Goal: Information Seeking & Learning: Check status

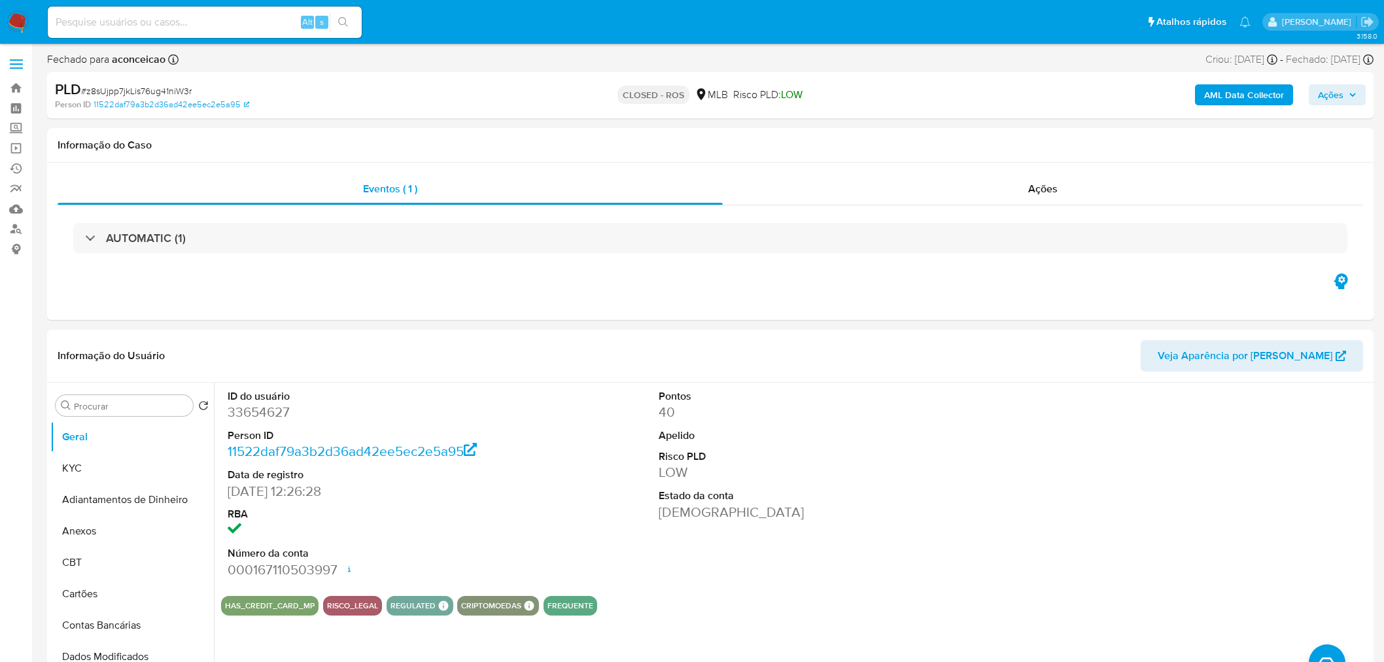
select select "10"
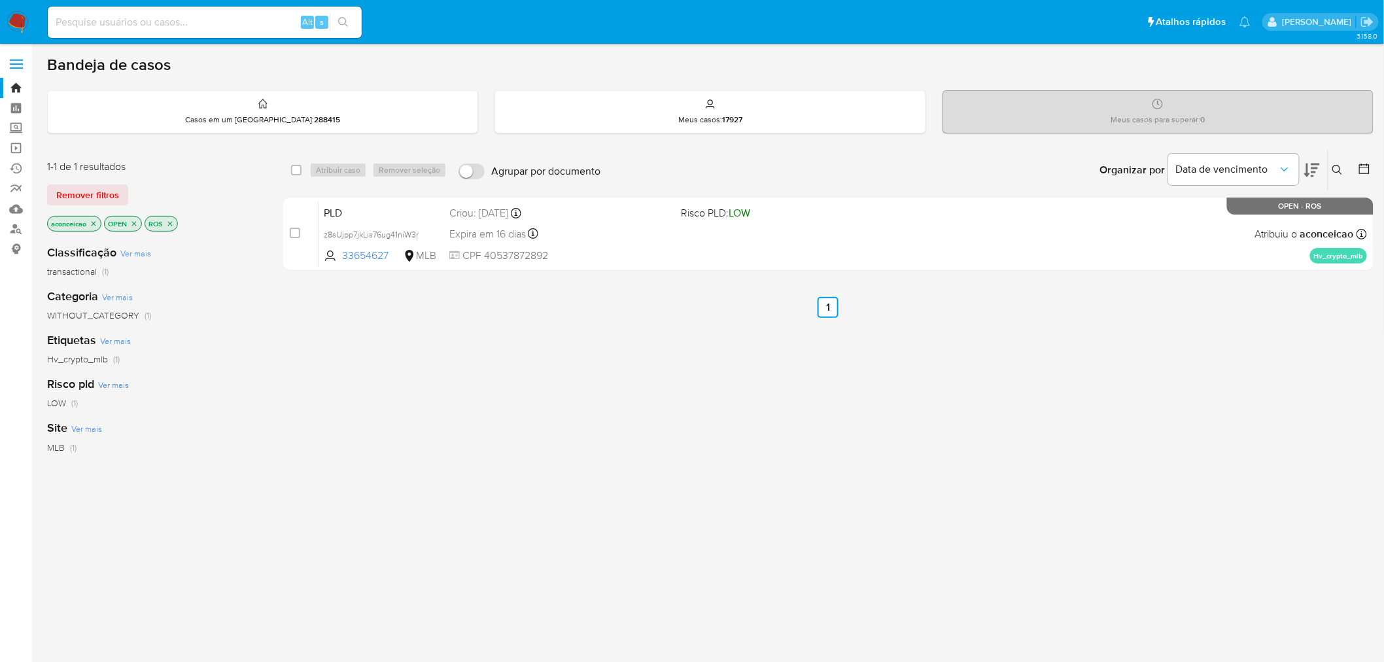
click at [94, 223] on icon "close-filter" at bounding box center [94, 224] width 8 height 8
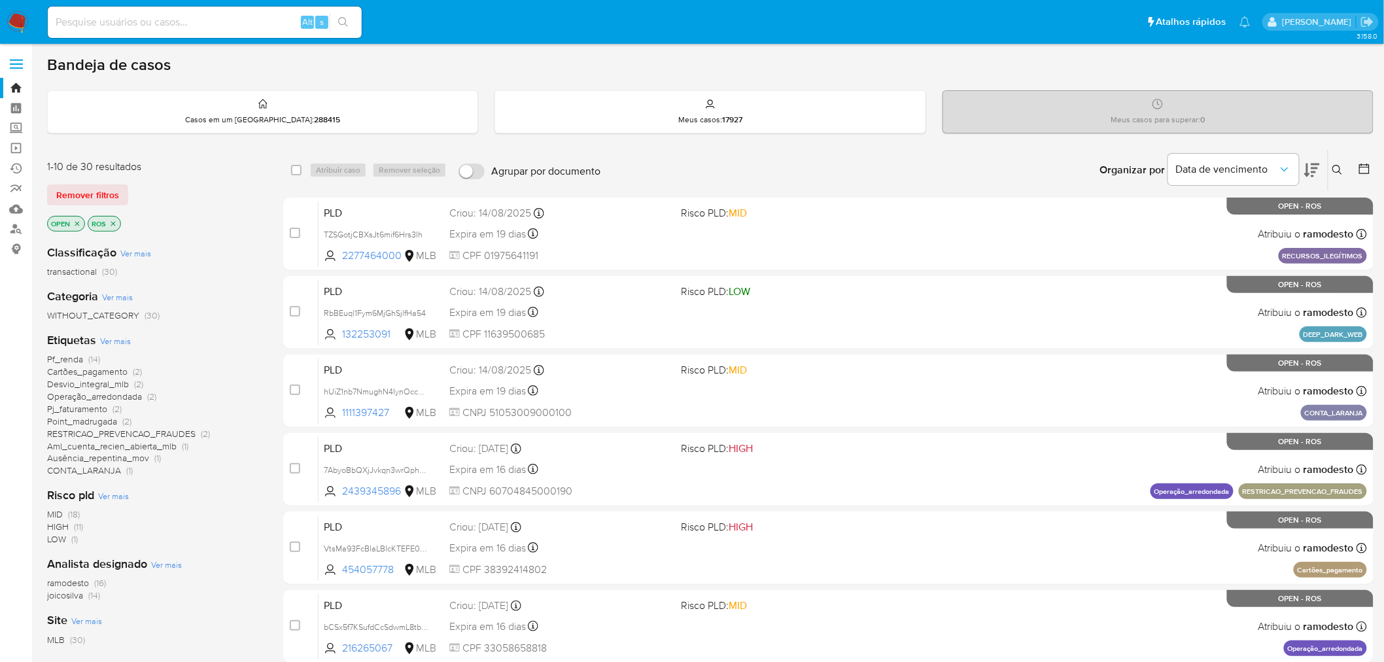
click at [787, 67] on div "Bandeja de casos" at bounding box center [710, 65] width 1326 height 20
click at [1348, 167] on button at bounding box center [1339, 170] width 22 height 16
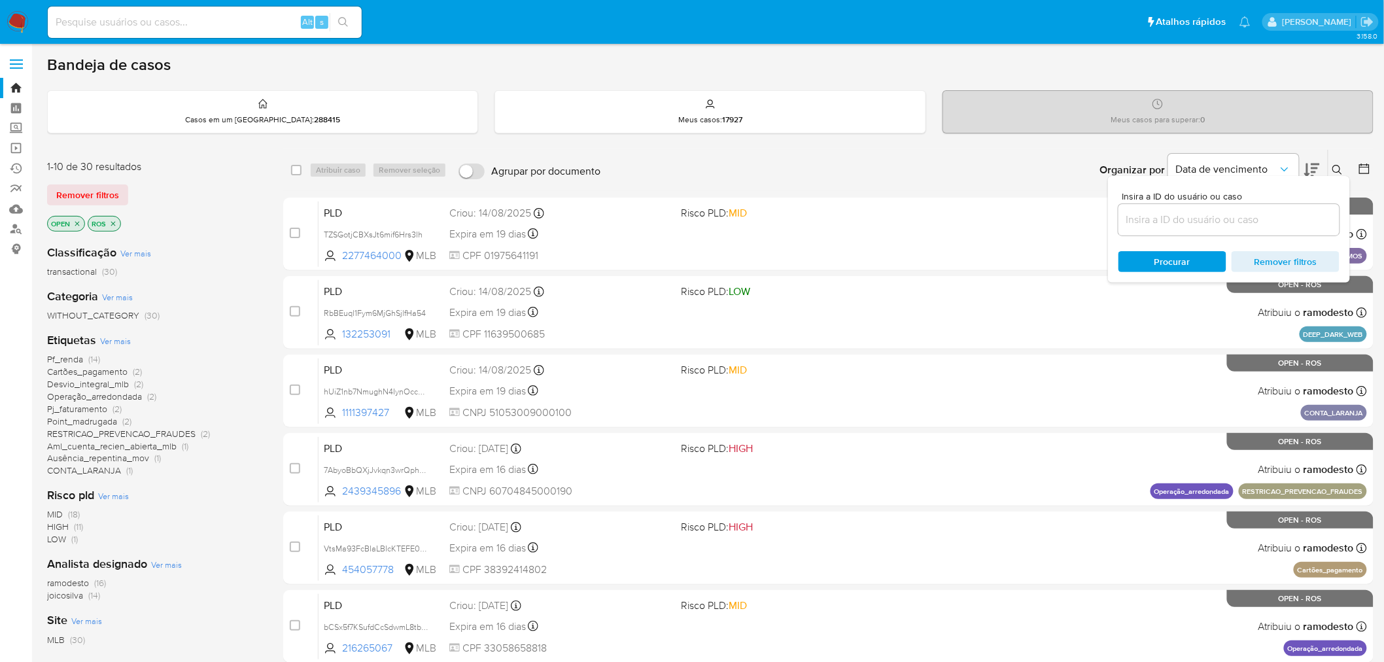
click at [1269, 217] on input at bounding box center [1228, 219] width 221 height 17
type input "x3gPleD3oj3Mkw5t1z8mNtnd"
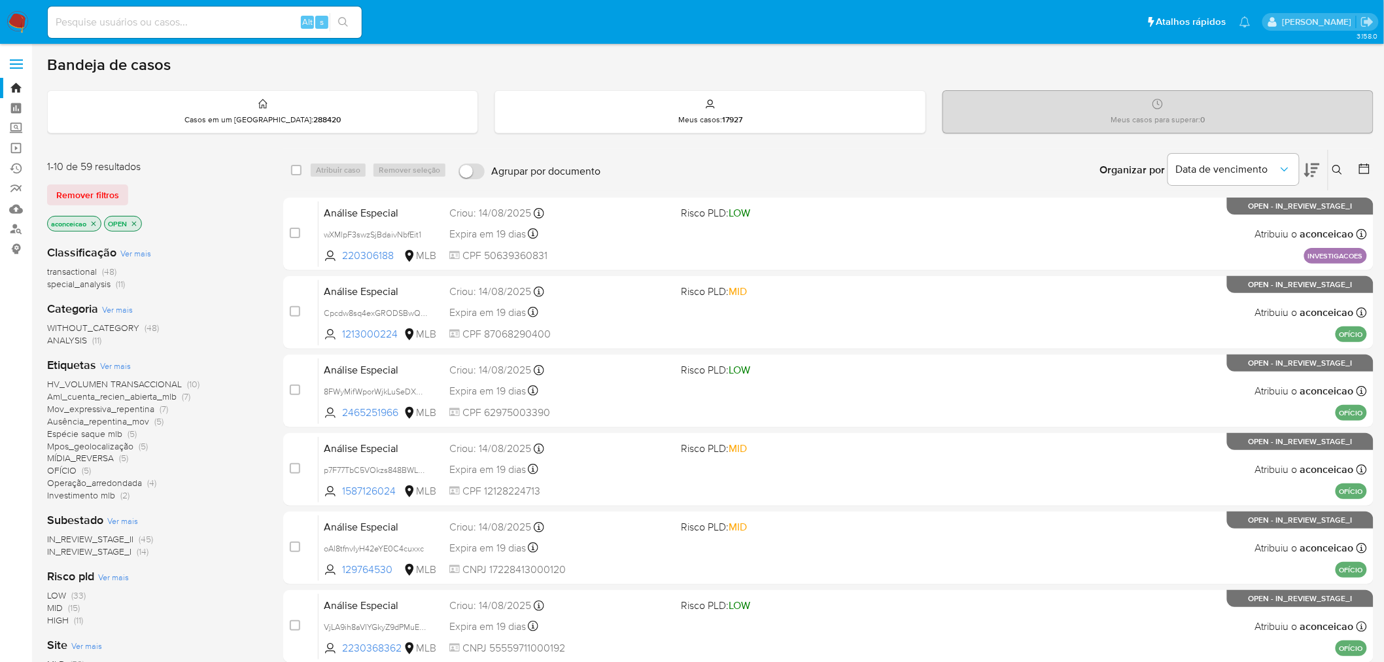
click at [1335, 173] on icon at bounding box center [1337, 170] width 10 height 10
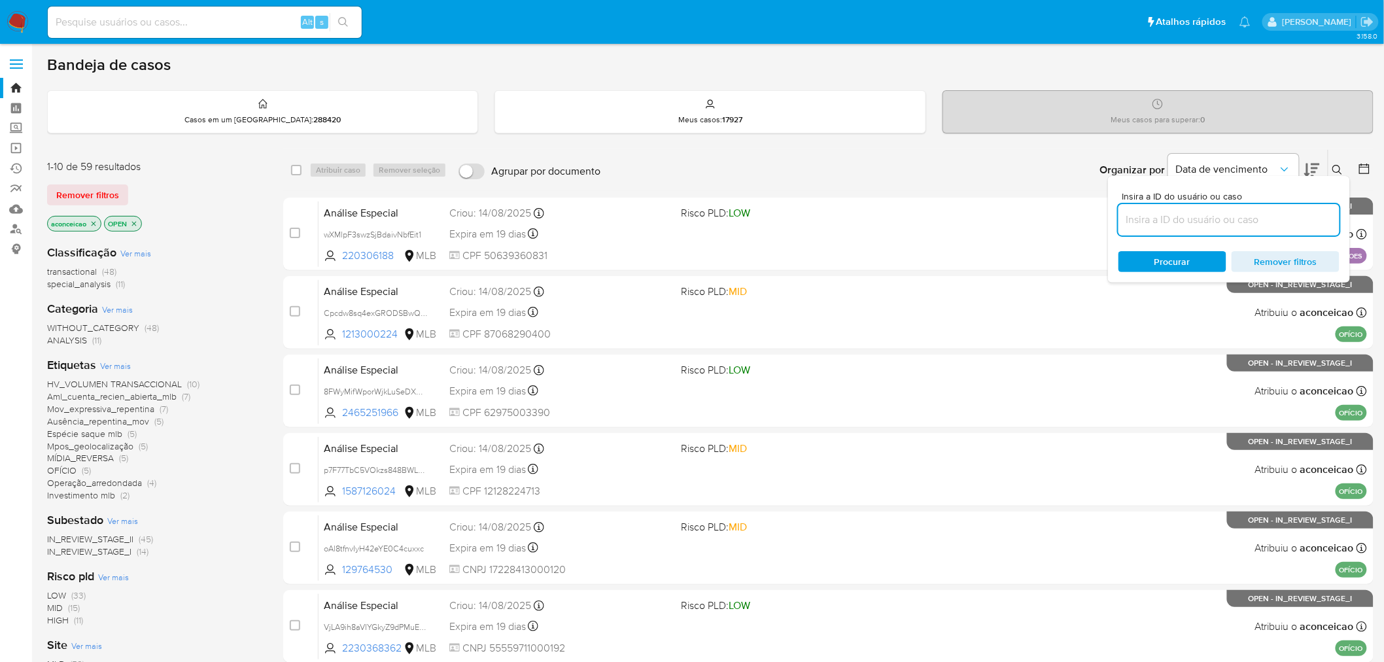
click at [1227, 226] on input at bounding box center [1228, 219] width 221 height 17
type input "x3gPleD3oj3Mkw5t1z8mNtnd"
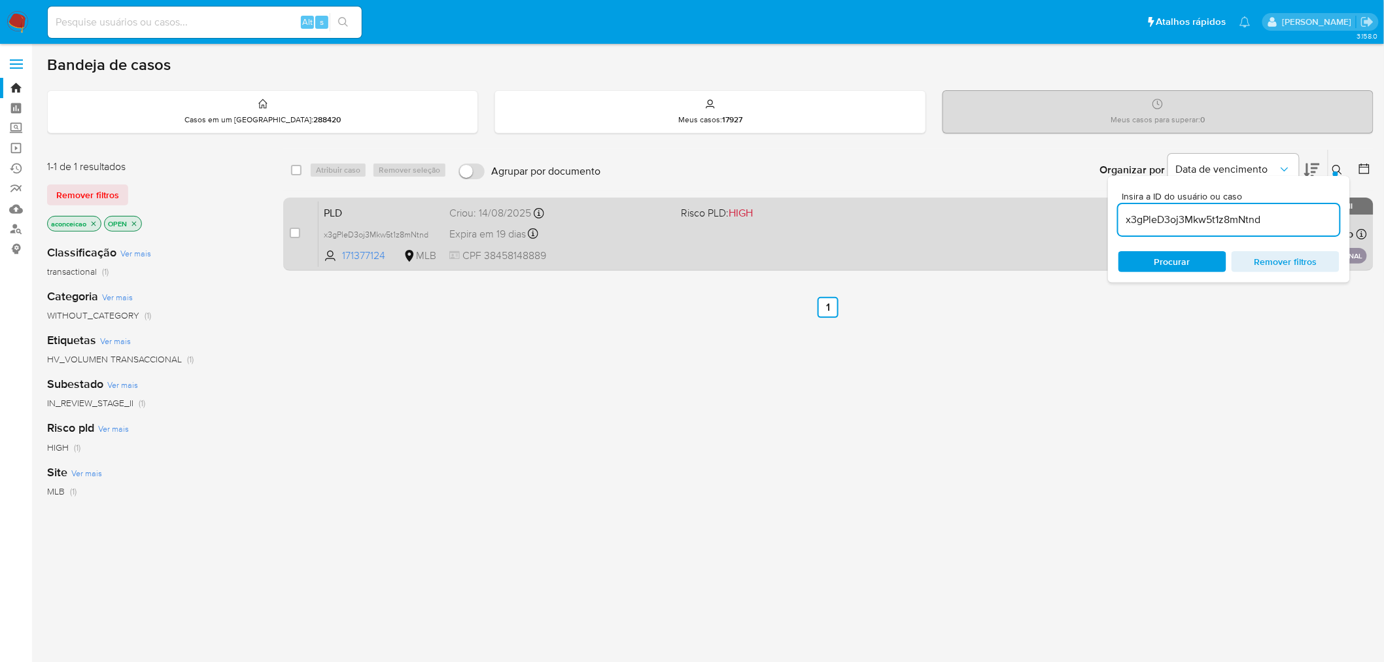
click at [985, 212] on div "PLD x3gPleD3oj3Mkw5t1z8mNtnd 171377124 MLB Risco PLD: HIGH Criou: 14/08/2025 Cr…" at bounding box center [842, 234] width 1048 height 66
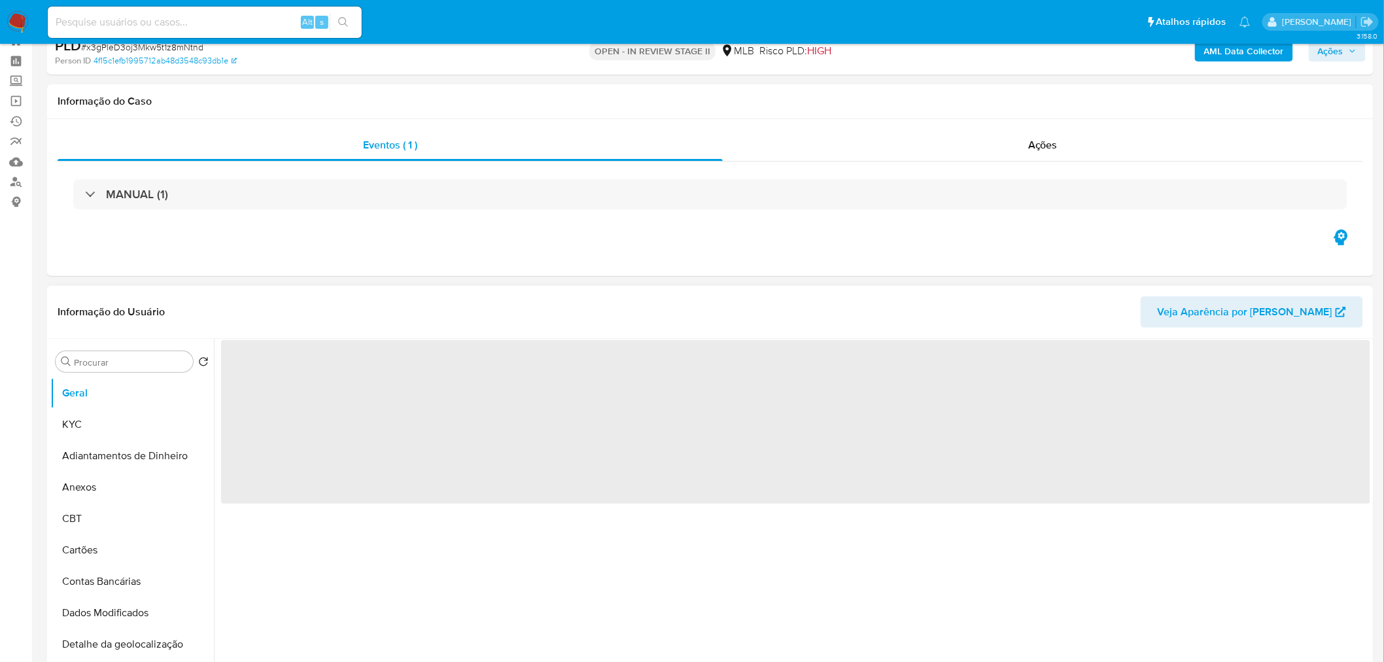
scroll to position [73, 0]
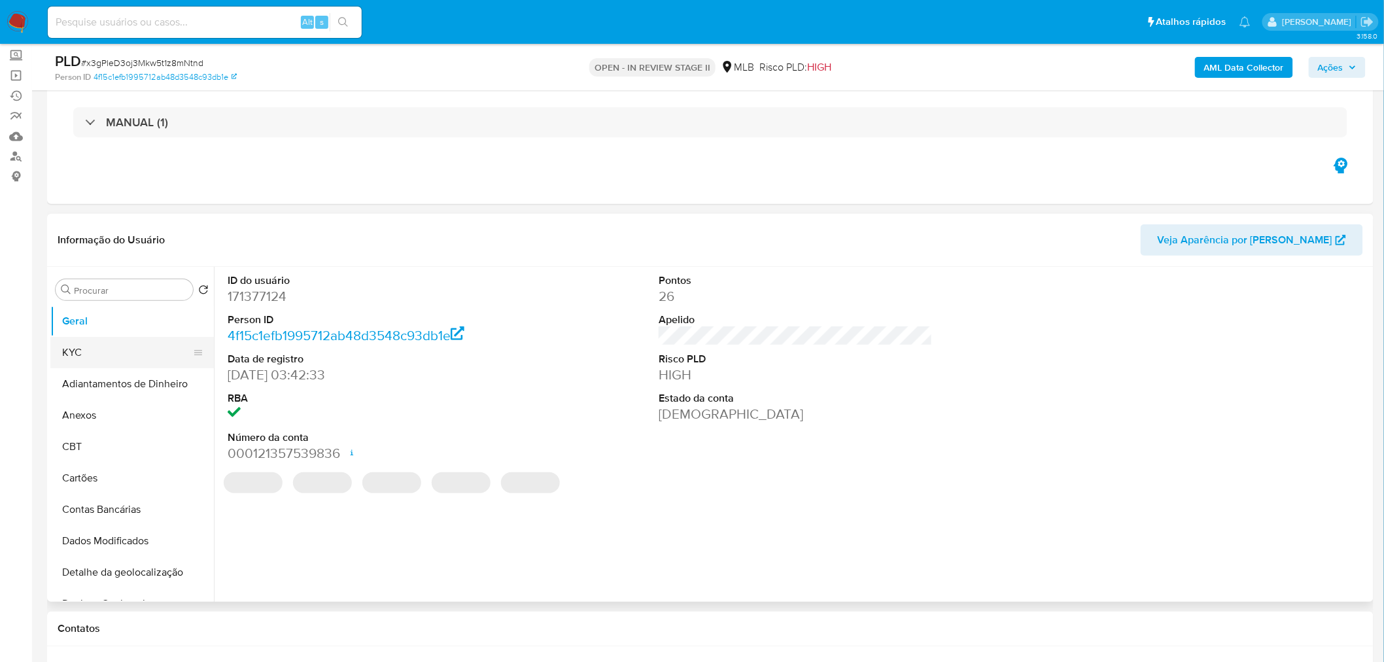
click at [155, 337] on button "KYC" at bounding box center [126, 352] width 153 height 31
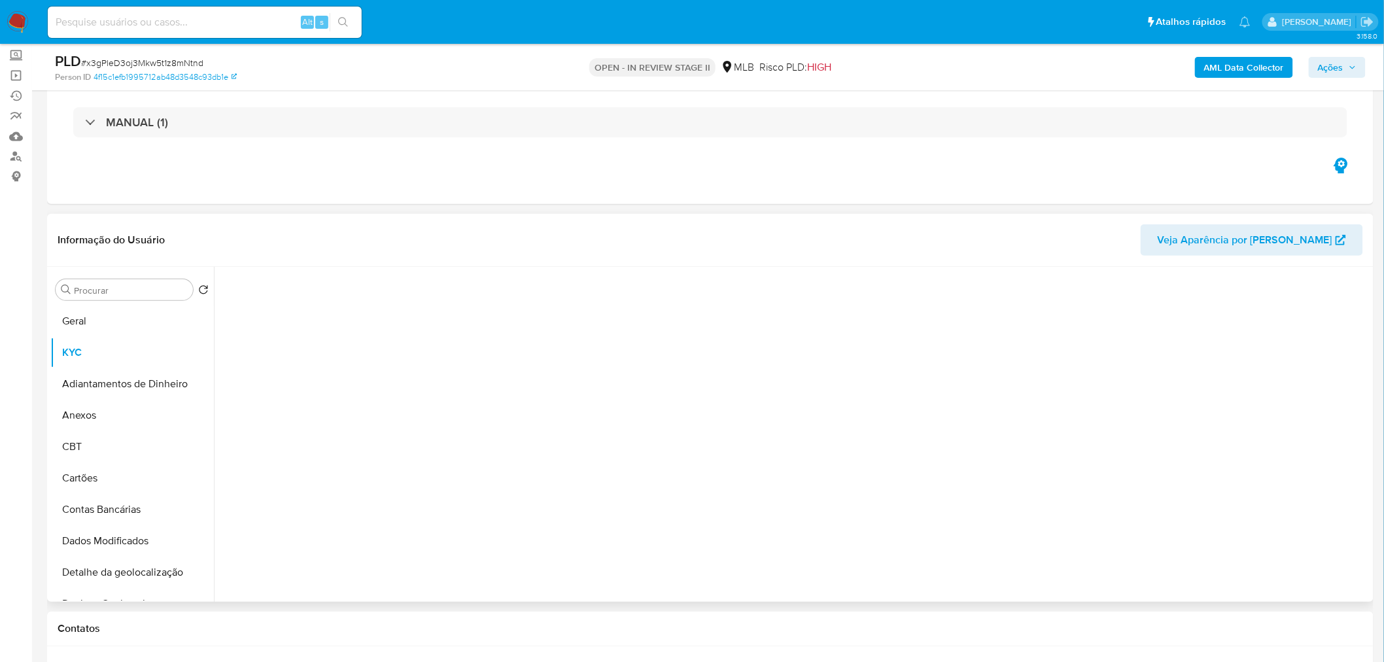
select select "10"
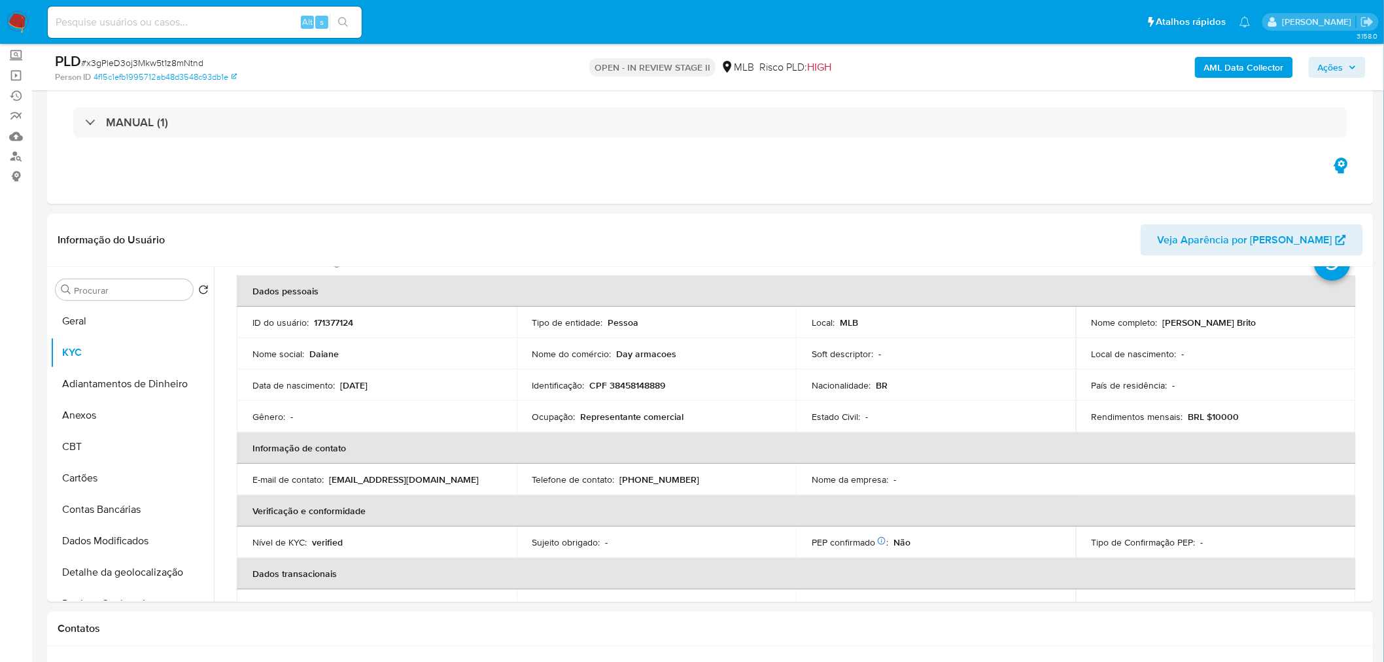
scroll to position [145, 0]
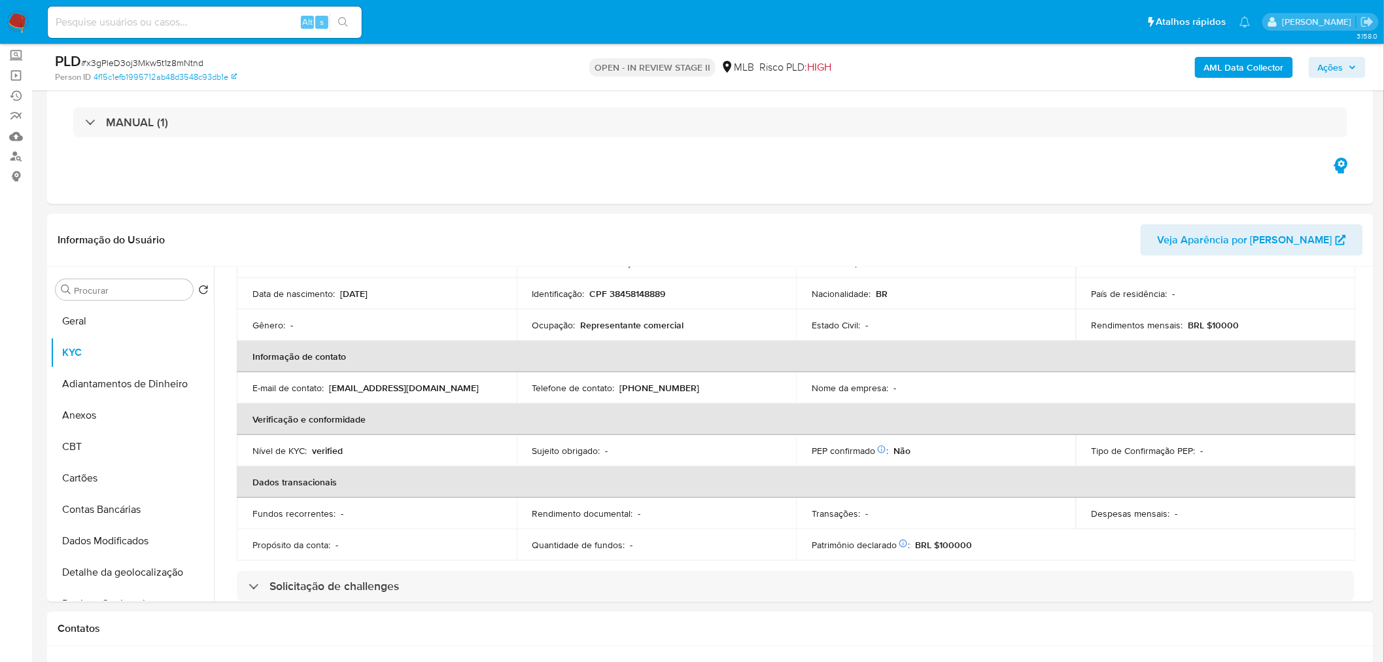
click at [660, 328] on p "Representante comercial" at bounding box center [632, 325] width 103 height 12
click at [715, 348] on th "Informação de contato" at bounding box center [796, 356] width 1119 height 31
click at [192, 67] on span "# x3gPleD3oj3Mkw5t1z8mNtnd" at bounding box center [142, 62] width 122 height 13
click at [192, 66] on span "# x3gPleD3oj3Mkw5t1z8mNtnd" at bounding box center [142, 62] width 122 height 13
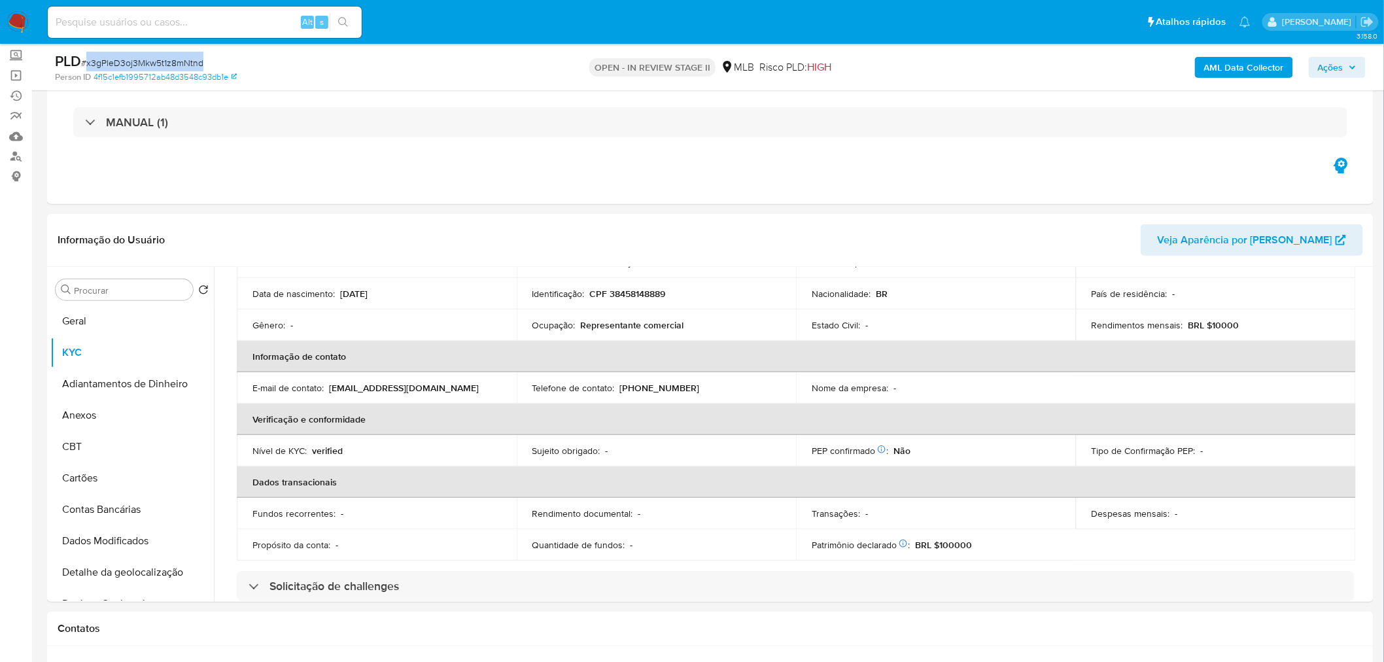
copy span "x3gPleD3oj3Mkw5t1z8mNtnd"
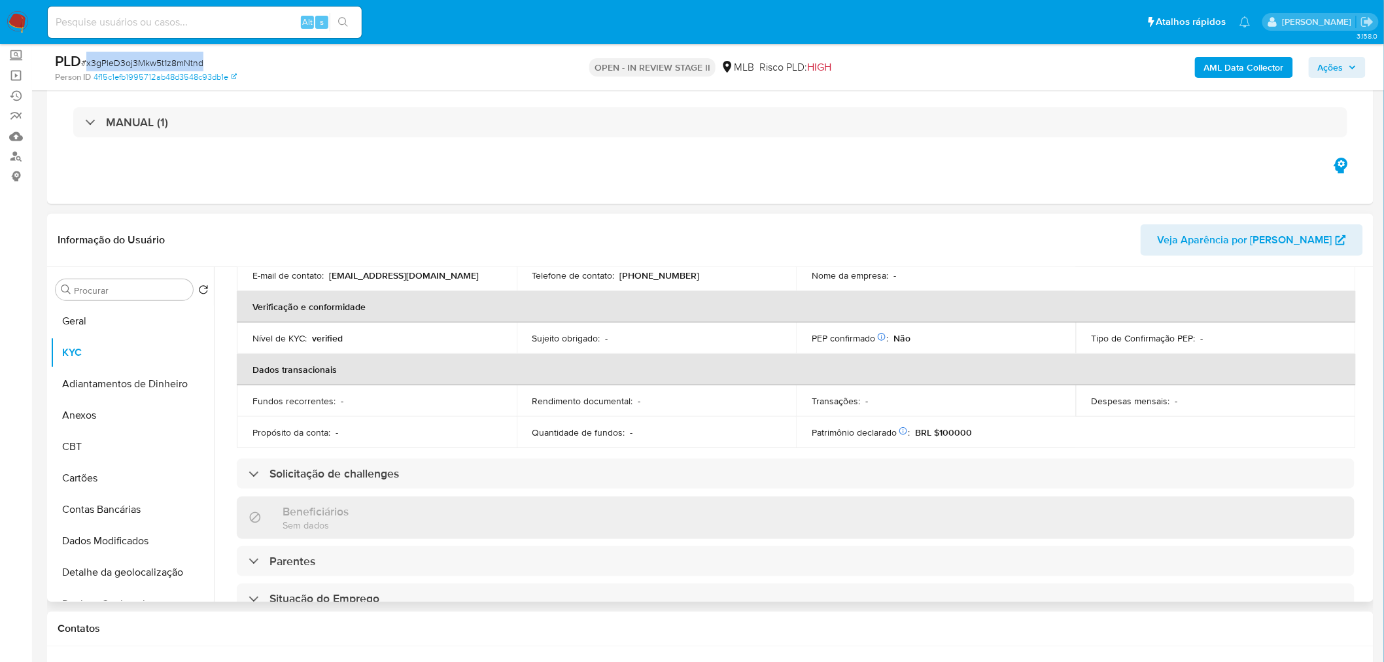
scroll to position [73, 0]
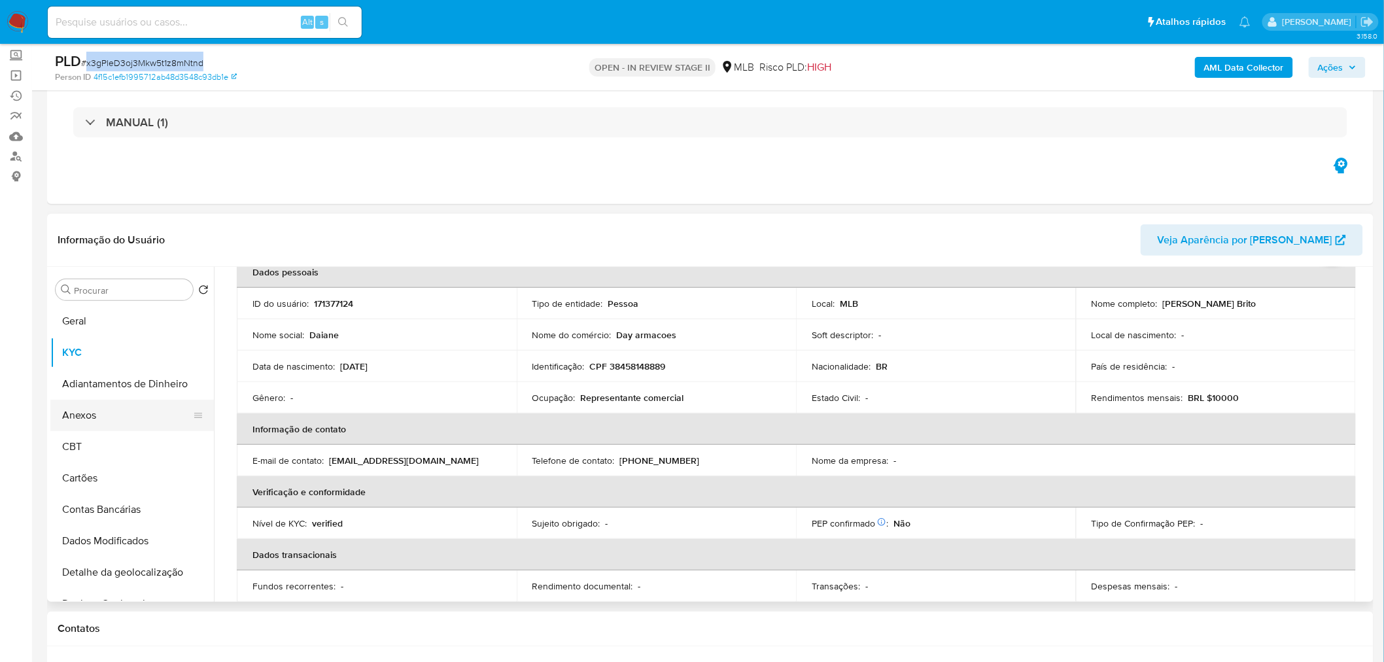
click at [139, 410] on button "Anexos" at bounding box center [126, 415] width 153 height 31
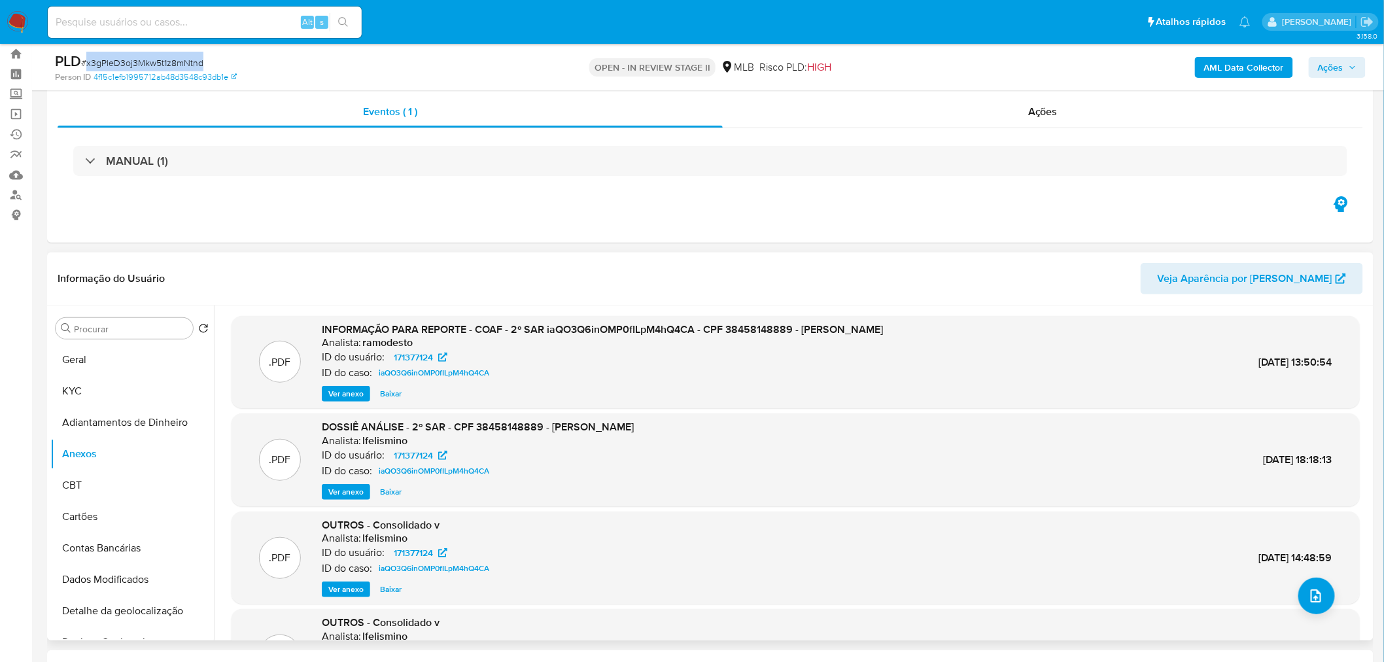
scroll to position [0, 0]
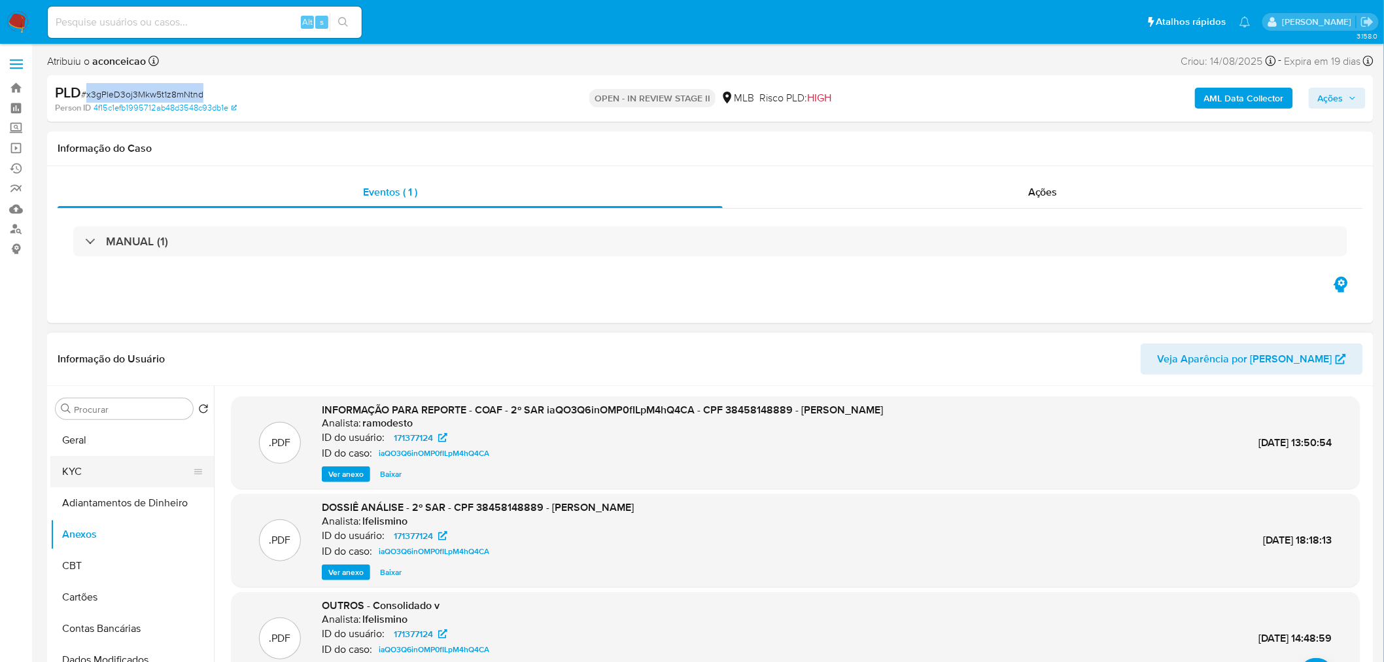
click at [115, 481] on button "KYC" at bounding box center [126, 471] width 153 height 31
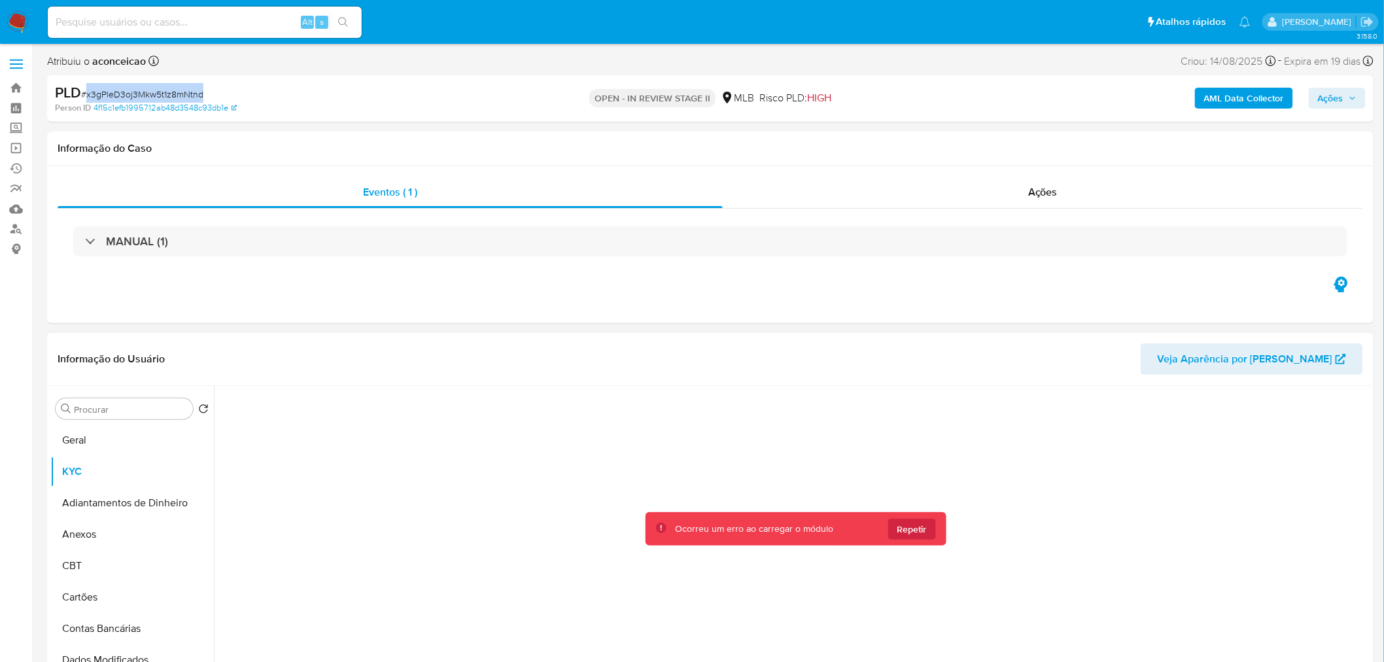
click at [914, 528] on span "Repetir" at bounding box center [911, 529] width 29 height 21
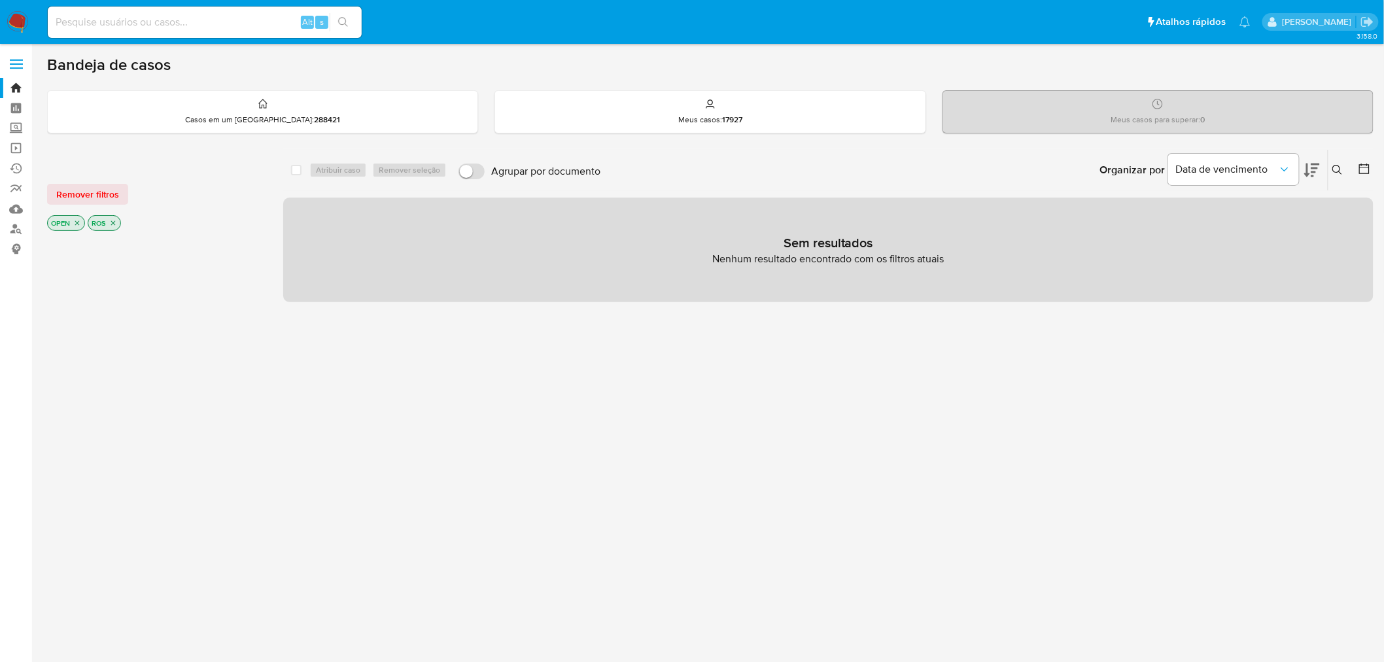
click at [78, 222] on icon "close-filter" at bounding box center [77, 223] width 8 height 8
click at [69, 221] on icon "close-filter" at bounding box center [73, 223] width 8 height 8
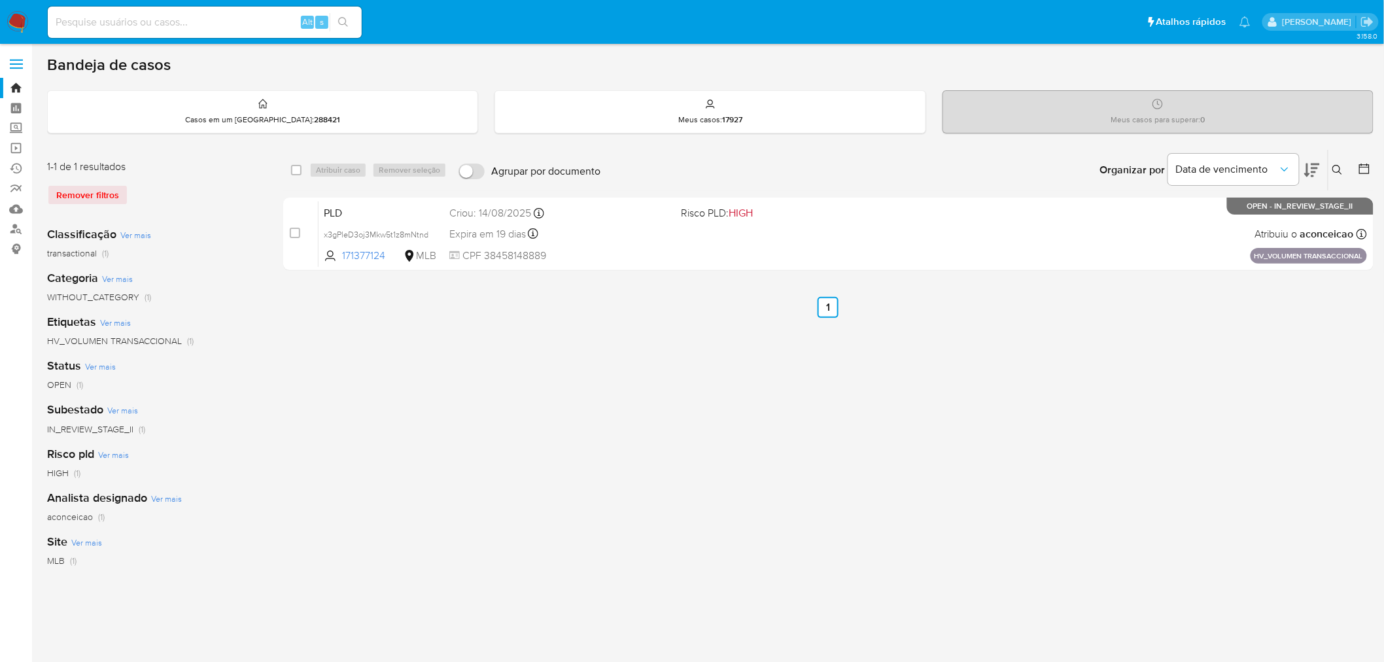
drag, startPoint x: 1344, startPoint y: 148, endPoint x: 1339, endPoint y: 167, distance: 19.5
click at [1344, 150] on div "Insira a ID do usuário ou caso Procurar Remover filtros" at bounding box center [1338, 170] width 22 height 41
click at [1339, 170] on icon at bounding box center [1337, 170] width 10 height 10
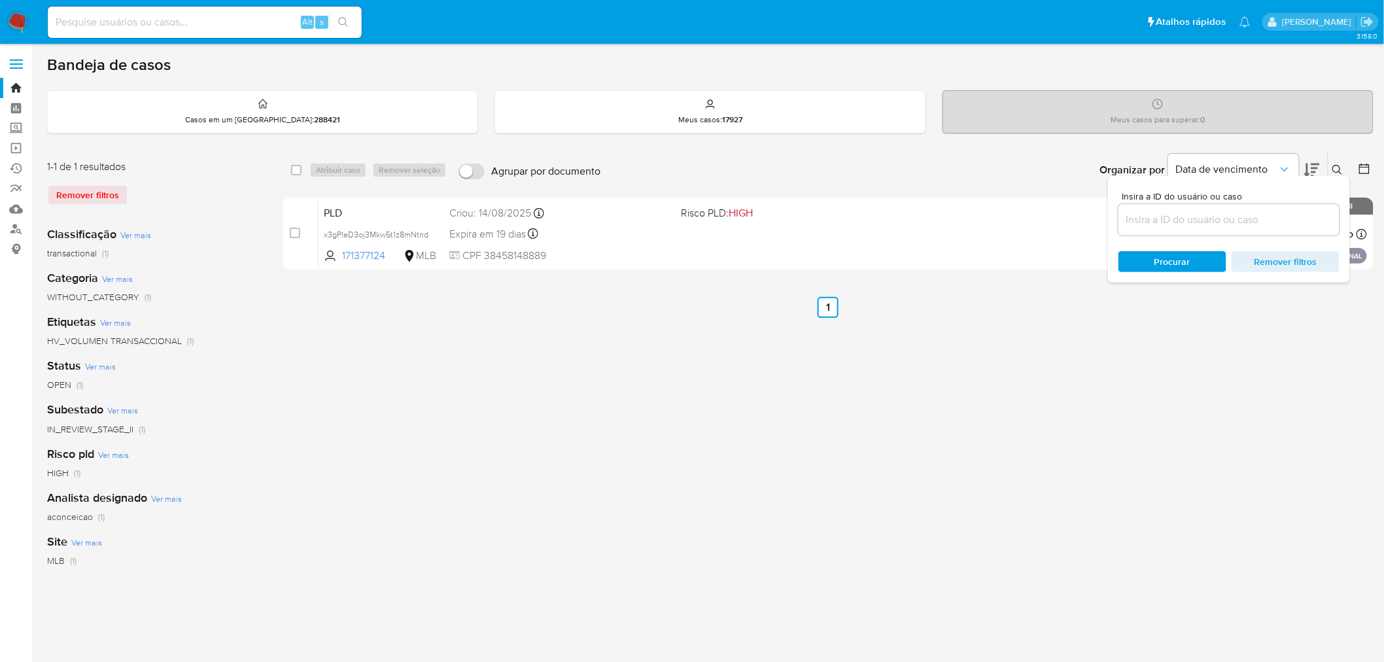
click at [1231, 214] on input at bounding box center [1228, 219] width 221 height 17
type input "x3gPleD3oj3Mkw5t1z8mNtnd"
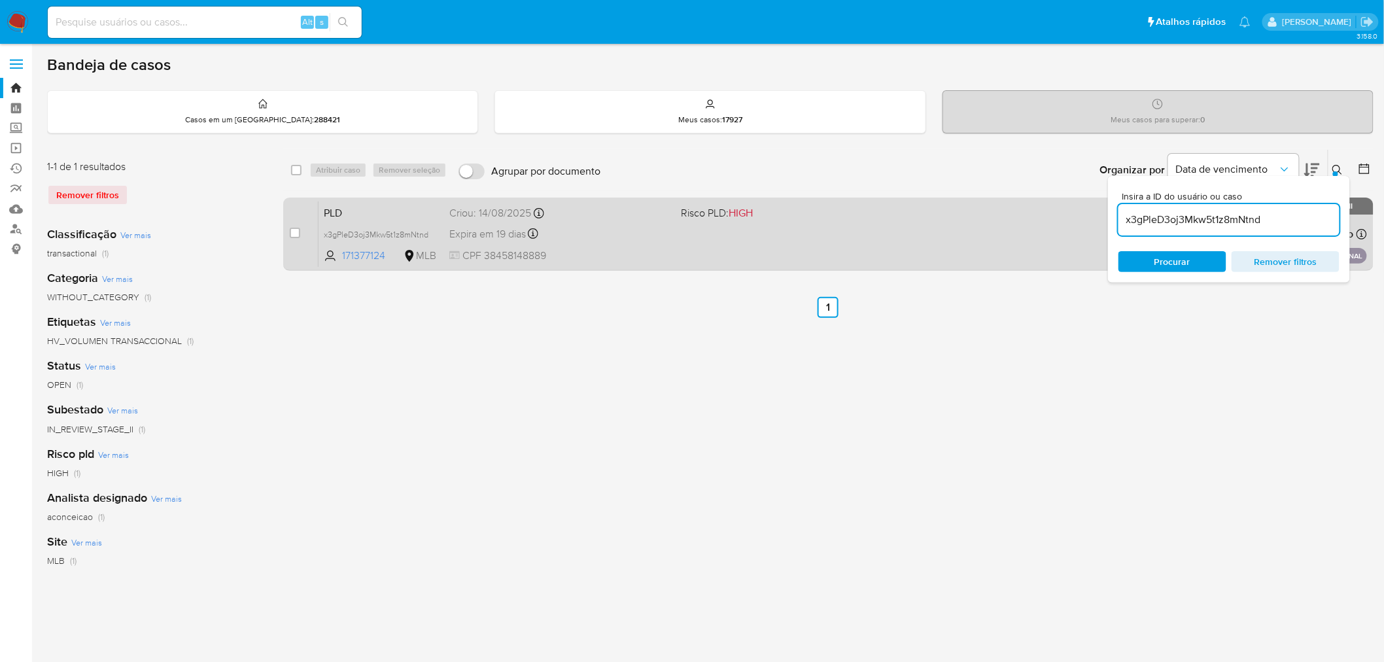
click at [949, 222] on div "PLD x3gPleD3oj3Mkw5t1z8mNtnd 171377124 MLB Risco PLD: HIGH Criou: 14/08/2025 Cr…" at bounding box center [842, 234] width 1048 height 66
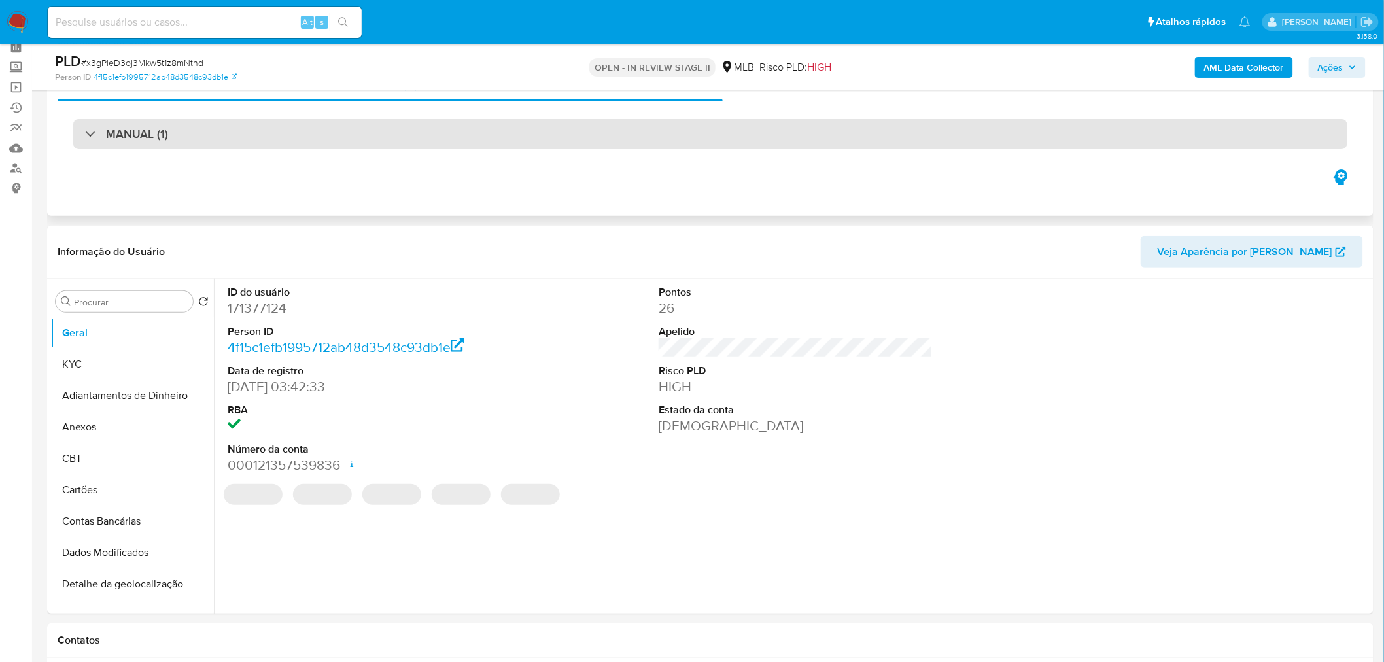
scroll to position [145, 0]
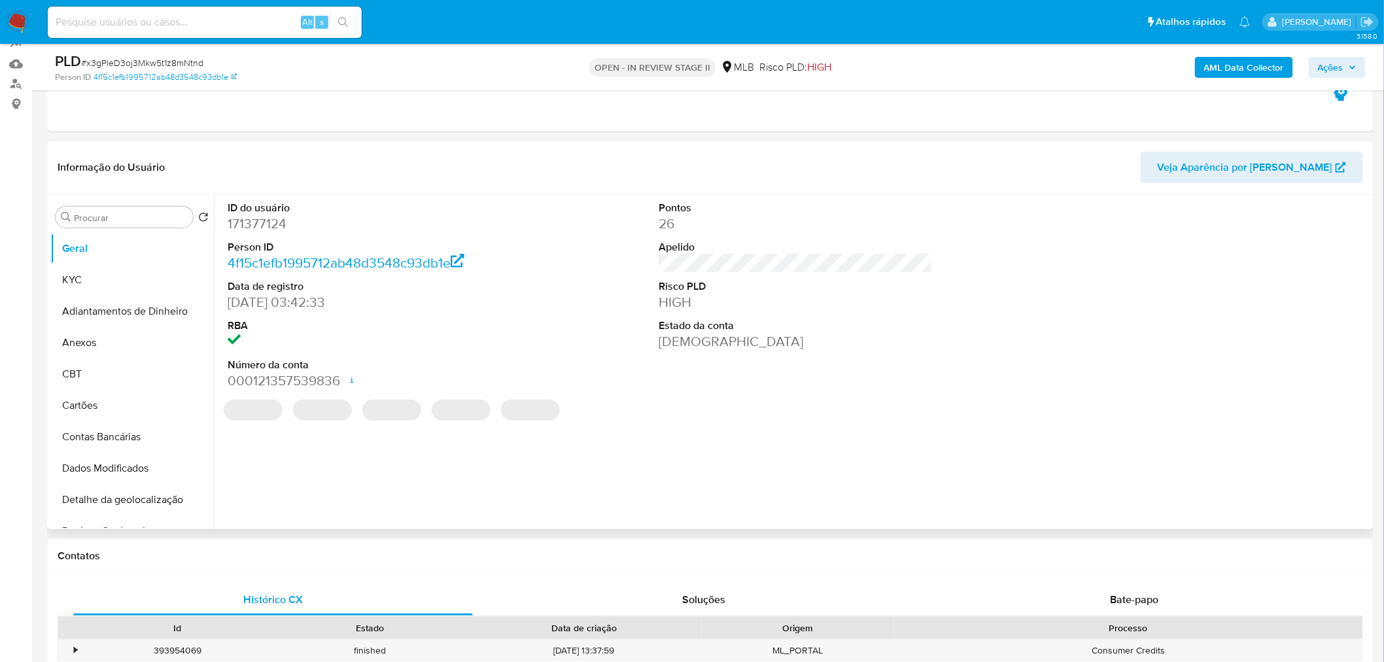
select select "10"
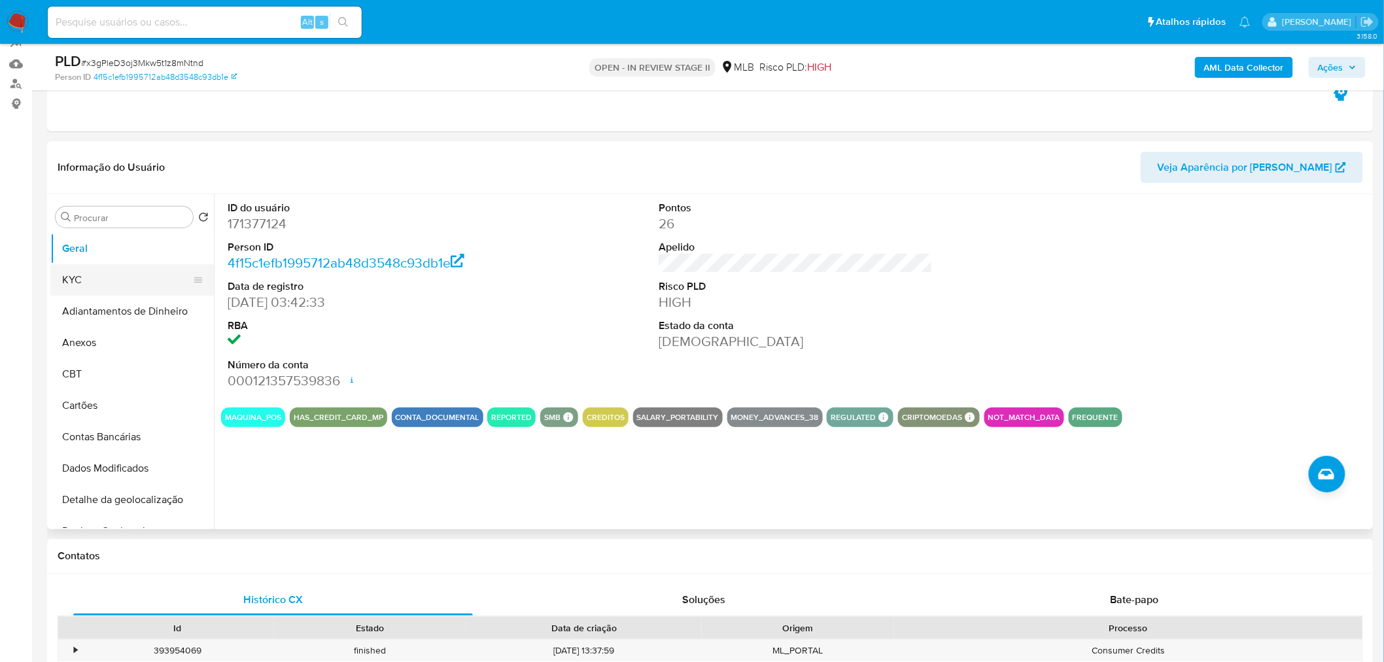
click at [74, 288] on button "KYC" at bounding box center [126, 279] width 153 height 31
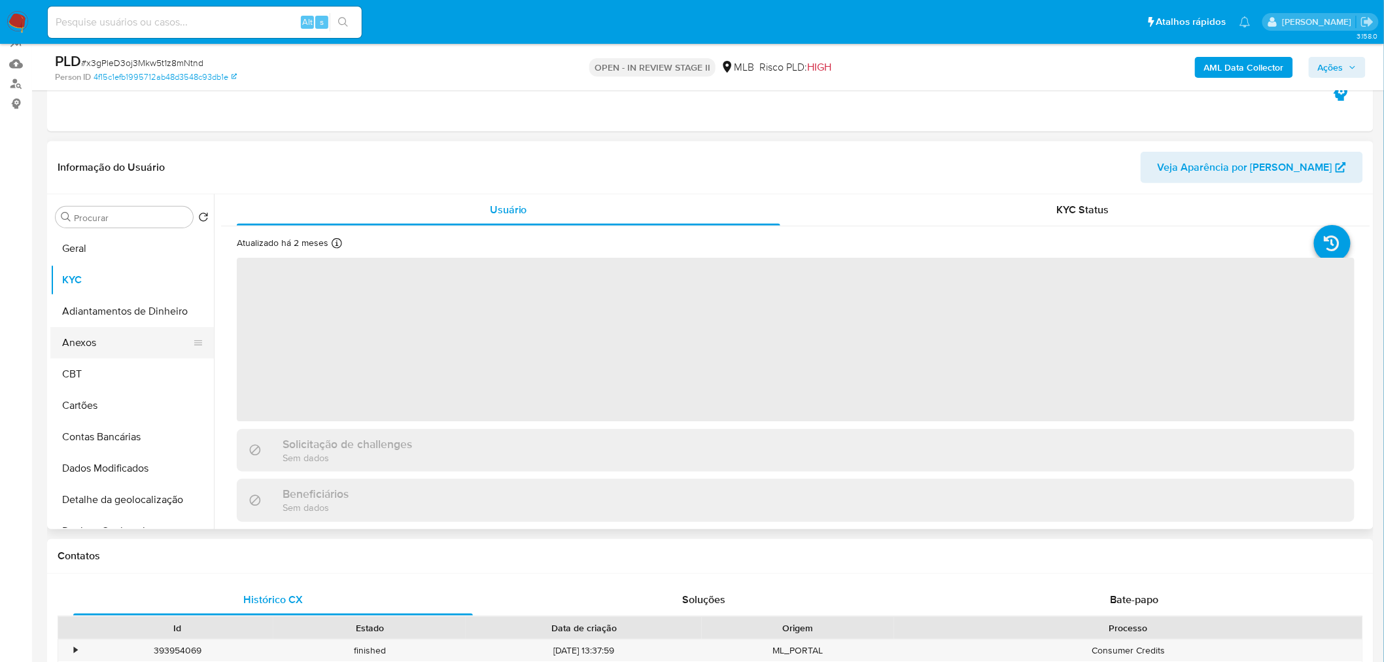
click at [122, 336] on button "Anexos" at bounding box center [126, 342] width 153 height 31
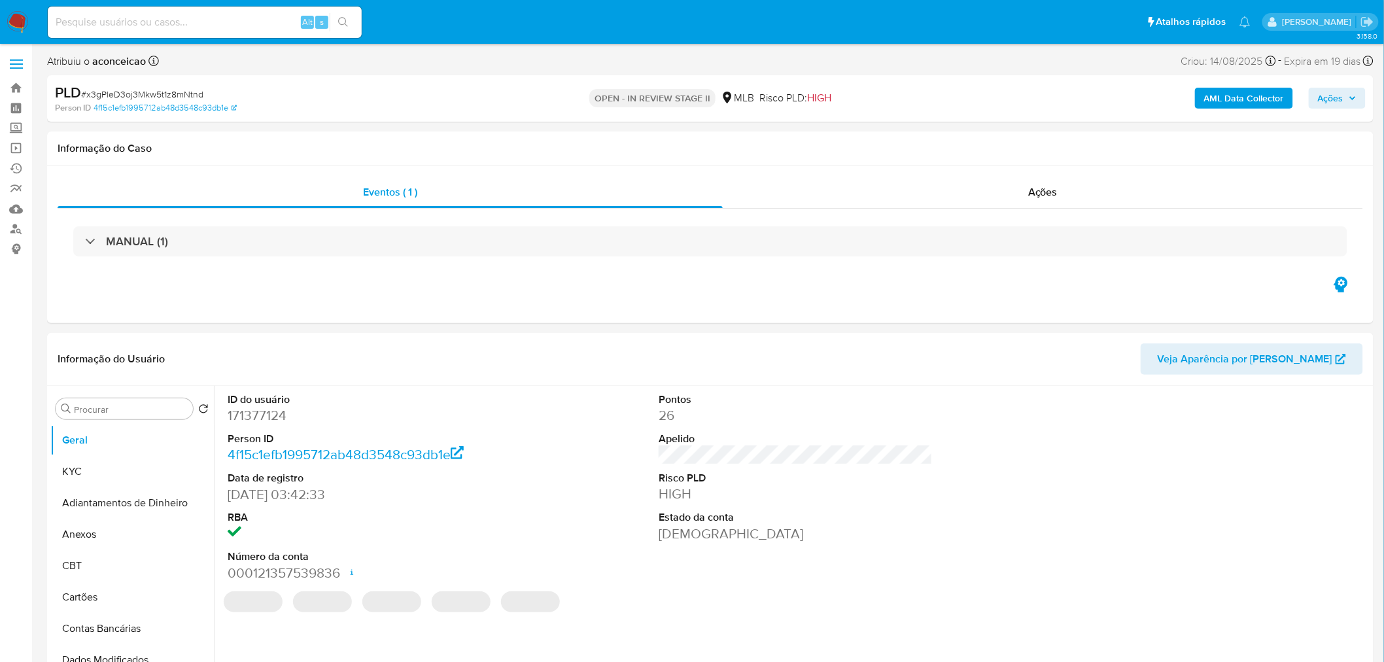
select select "10"
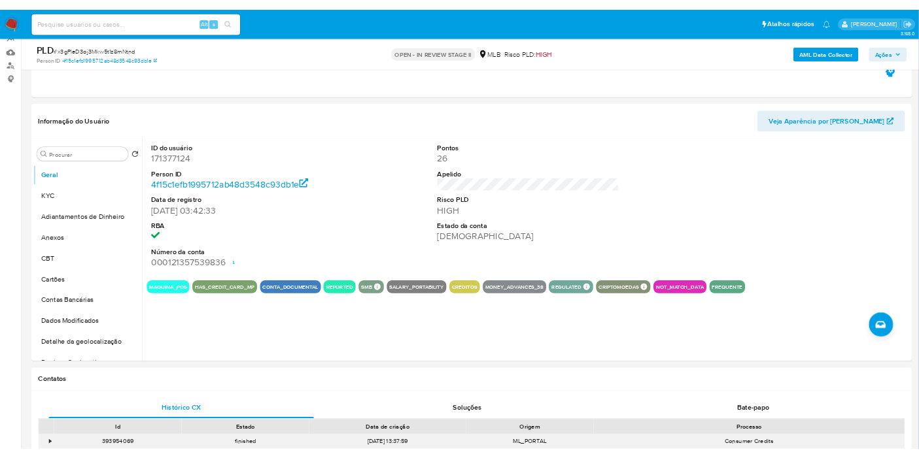
scroll to position [145, 0]
